Goal: Book appointment/travel/reservation

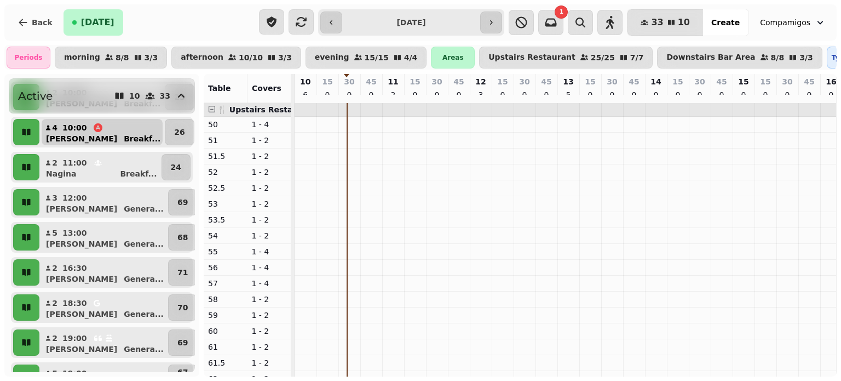
scroll to position [98, 0]
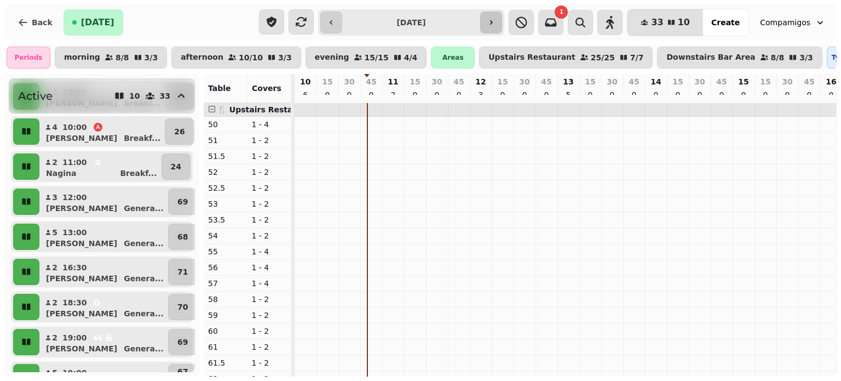
click at [502, 15] on button "button" at bounding box center [491, 22] width 22 height 22
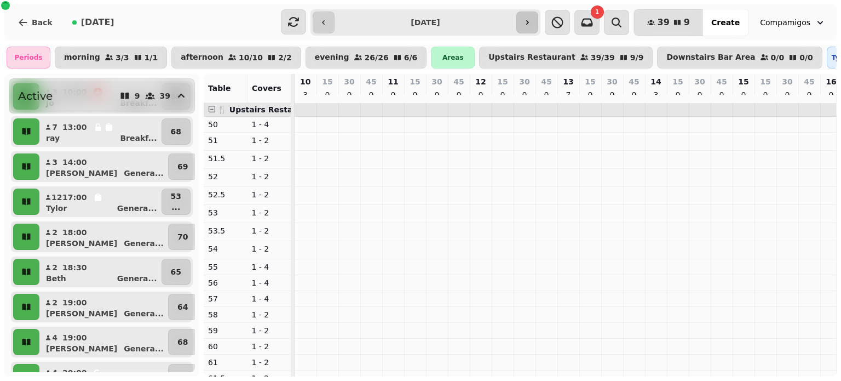
click at [532, 24] on icon "button" at bounding box center [527, 22] width 9 height 9
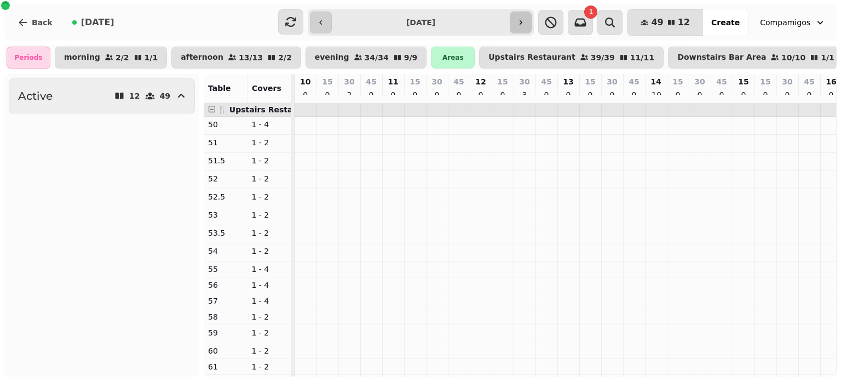
click at [522, 24] on icon "button" at bounding box center [521, 22] width 3 height 4
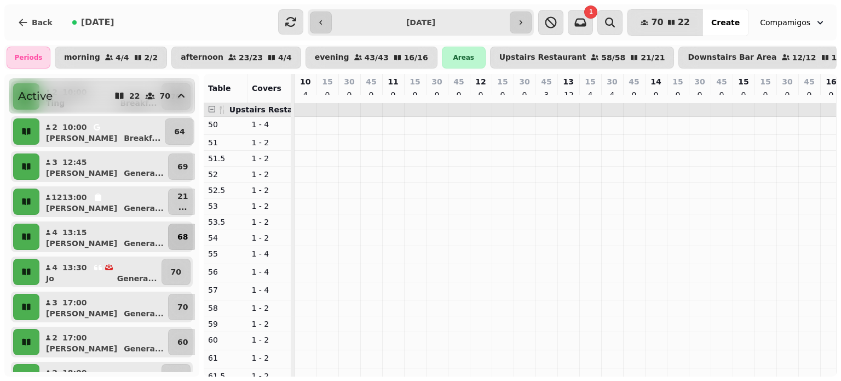
scroll to position [0, 0]
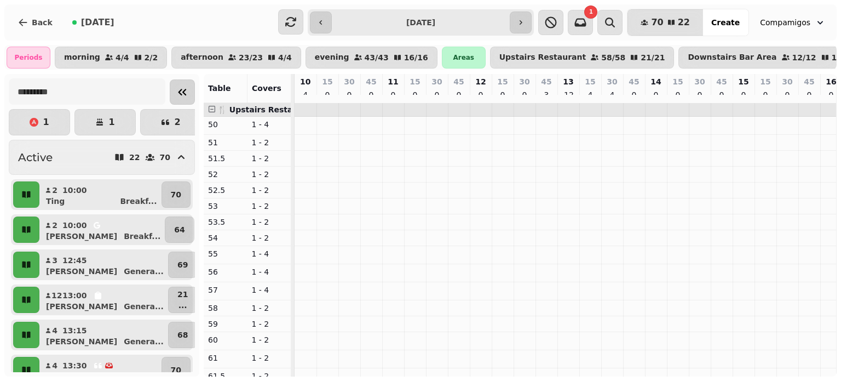
click at [176, 92] on icon "Collapse sidebar" at bounding box center [182, 91] width 13 height 13
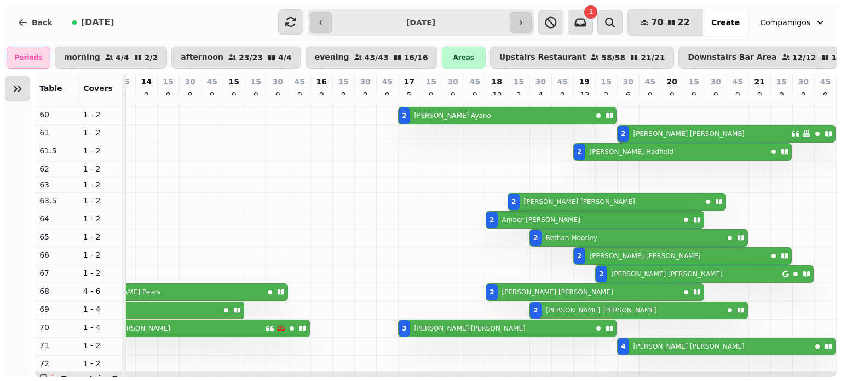
scroll to position [226, 0]
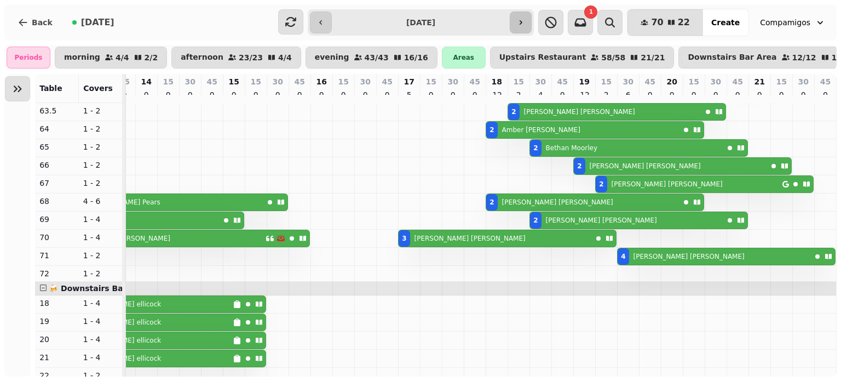
click at [532, 17] on button "button" at bounding box center [521, 22] width 22 height 22
type input "**********"
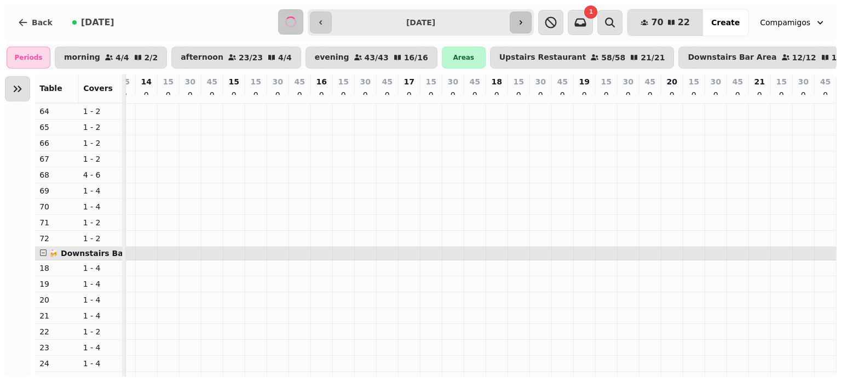
scroll to position [315, 0]
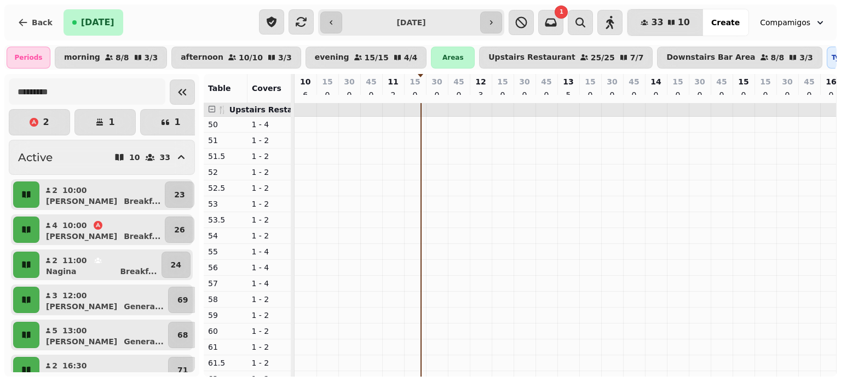
scroll to position [0, 128]
